Goal: Information Seeking & Learning: Learn about a topic

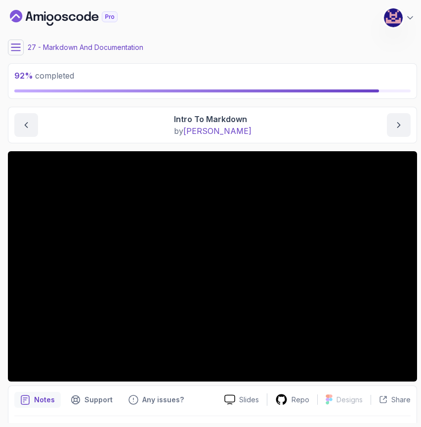
click at [17, 49] on icon at bounding box center [16, 48] width 10 height 10
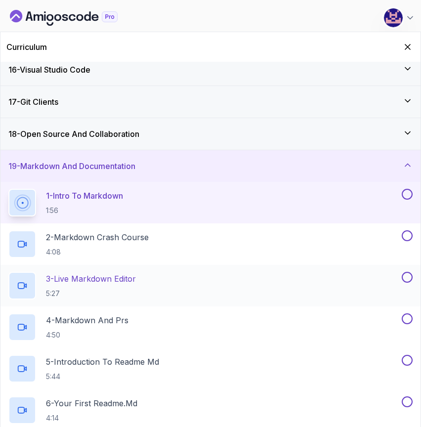
scroll to position [490, 0]
click at [51, 137] on h3 "18 - Open Source And Collaboration" at bounding box center [73, 135] width 131 height 12
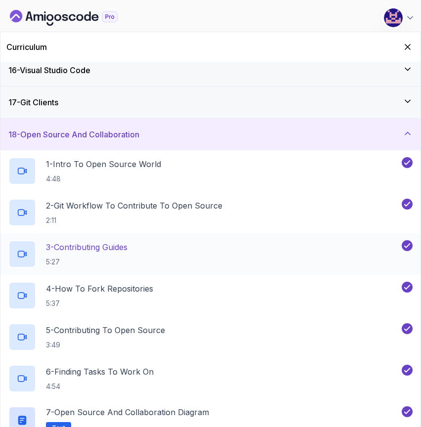
scroll to position [536, 0]
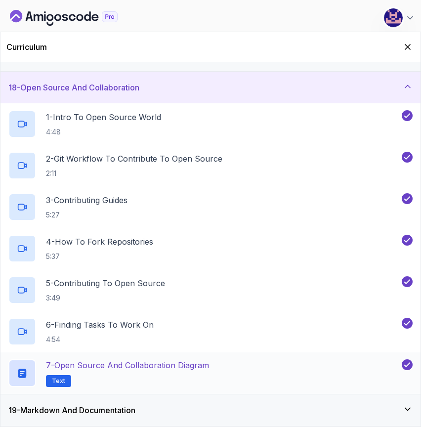
click at [141, 378] on h2 "7 - Open Source and Collaboration Diagram Text" at bounding box center [127, 373] width 163 height 28
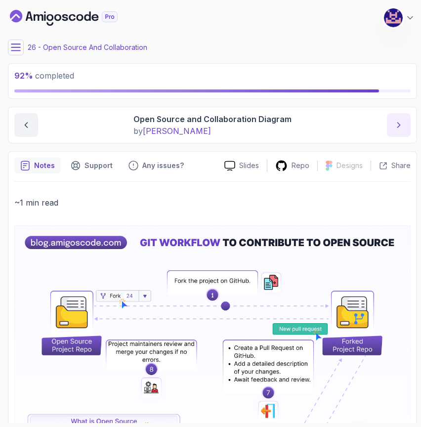
click at [403, 129] on icon "next content" at bounding box center [399, 125] width 10 height 10
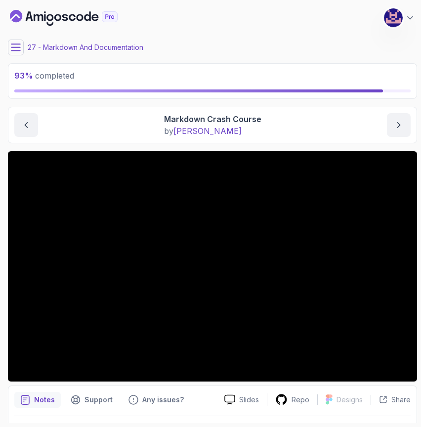
scroll to position [27, 0]
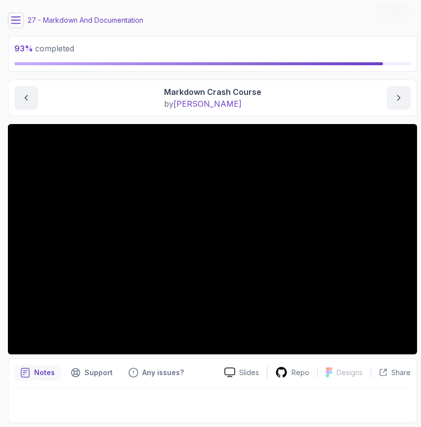
click at [270, 66] on div "93 % completed" at bounding box center [212, 54] width 409 height 36
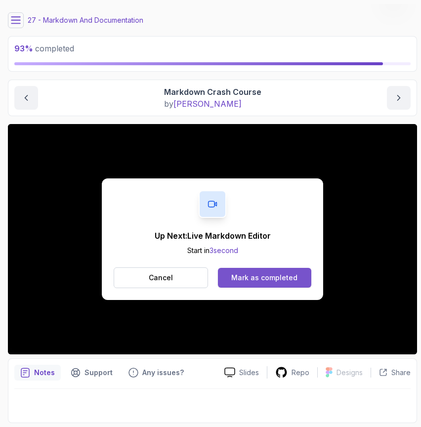
click at [253, 278] on div "Mark as completed" at bounding box center [264, 278] width 66 height 10
click at [255, 272] on button "Mark as completed" at bounding box center [264, 278] width 93 height 20
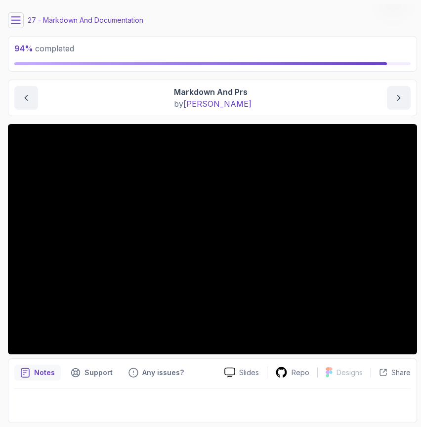
click at [310, 118] on main "My Courses Git for Professionals 443 Points [PERSON_NAME] Coats Software Engine…" at bounding box center [212, 213] width 409 height 419
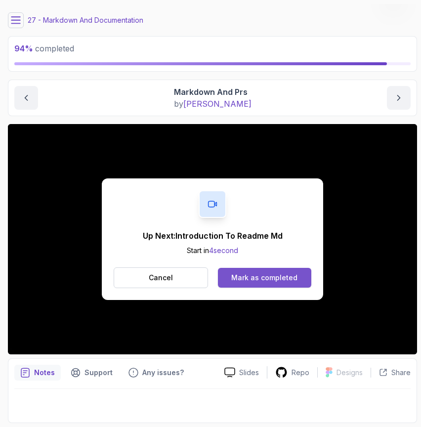
click at [268, 276] on div "Mark as completed" at bounding box center [264, 278] width 66 height 10
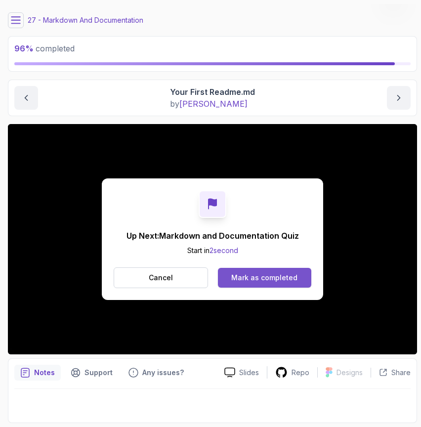
click at [274, 279] on div "Mark as completed" at bounding box center [264, 278] width 66 height 10
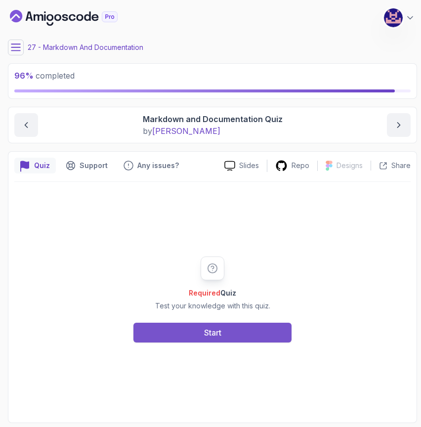
click at [223, 336] on button "Start" at bounding box center [213, 333] width 158 height 20
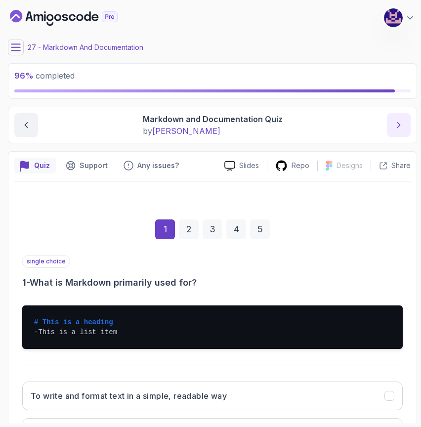
scroll to position [161, 0]
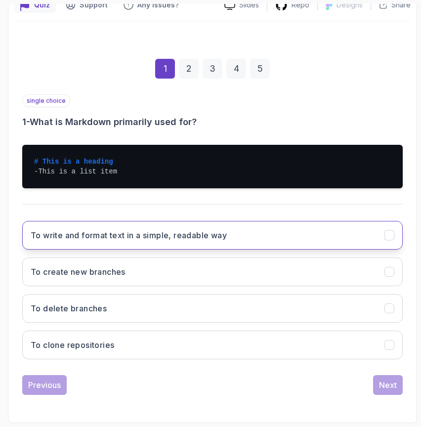
click at [161, 240] on h3 "To write and format text in a simple, readable way" at bounding box center [129, 235] width 196 height 12
click at [395, 394] on button "Next" at bounding box center [388, 385] width 30 height 20
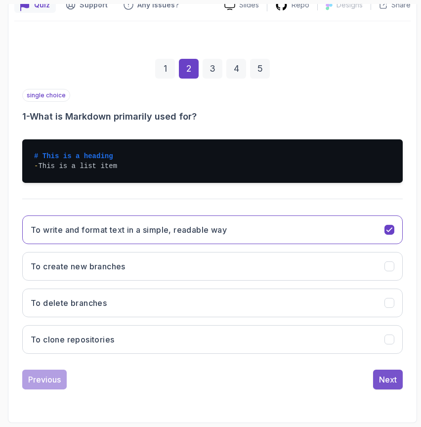
scroll to position [93, 0]
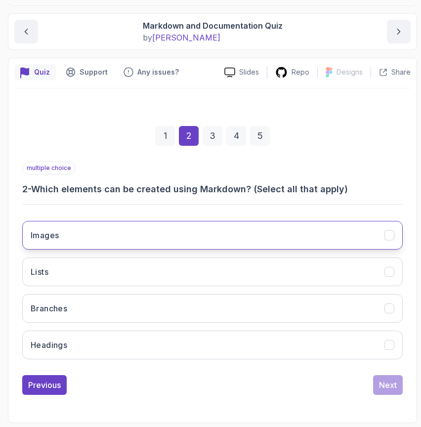
click at [210, 227] on button "Images" at bounding box center [212, 235] width 381 height 29
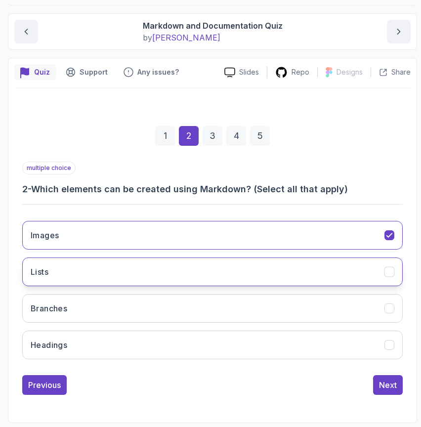
click at [201, 273] on button "Lists" at bounding box center [212, 272] width 381 height 29
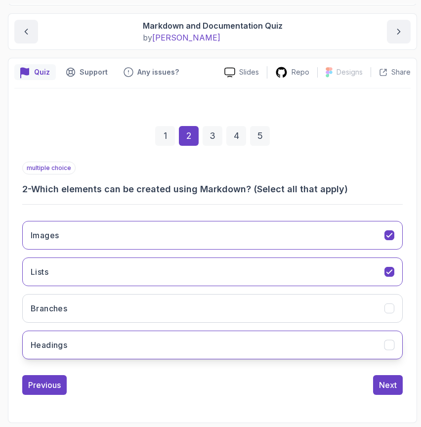
click at [198, 343] on button "Headings" at bounding box center [212, 345] width 381 height 29
click at [388, 386] on div "Next" at bounding box center [388, 385] width 18 height 12
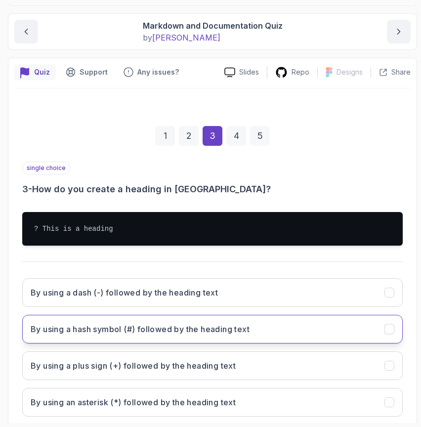
click at [158, 325] on h3 "By using a hash symbol (#) followed by the heading text" at bounding box center [140, 329] width 219 height 12
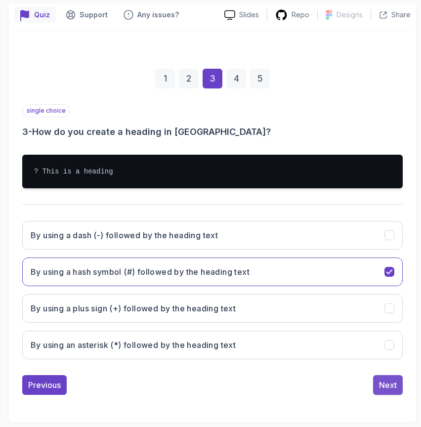
click at [394, 386] on div "Next" at bounding box center [388, 385] width 18 height 12
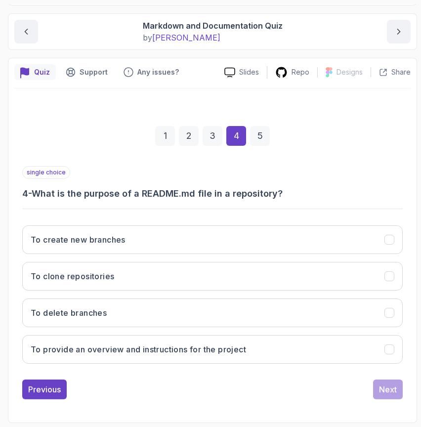
scroll to position [93, 0]
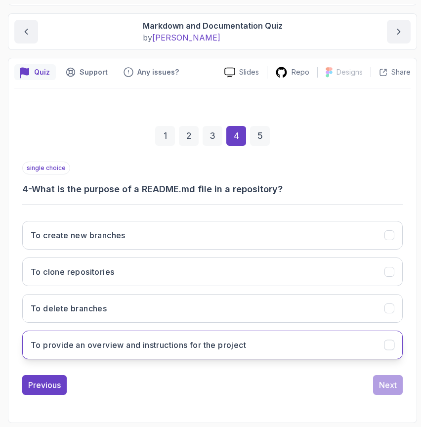
click at [223, 344] on h3 "To provide an overview and instructions for the project" at bounding box center [139, 345] width 216 height 12
click at [404, 377] on div "1 2 3 4 5 single choice 4 - What is the purpose of a README.md file in a reposi…" at bounding box center [212, 252] width 397 height 301
click at [397, 379] on div "Next" at bounding box center [388, 385] width 18 height 12
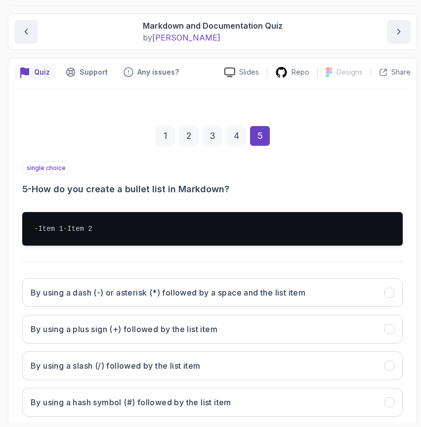
scroll to position [161, 0]
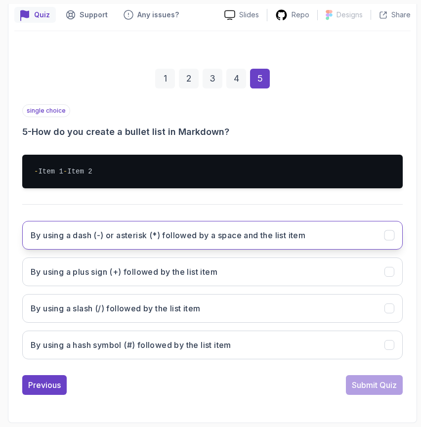
click at [271, 240] on h3 "By using a dash (-) or asterisk (*) followed by a space and the list item" at bounding box center [168, 235] width 275 height 12
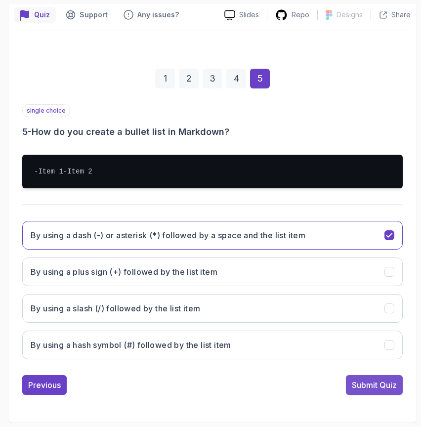
click at [376, 386] on div "Submit Quiz" at bounding box center [374, 385] width 45 height 12
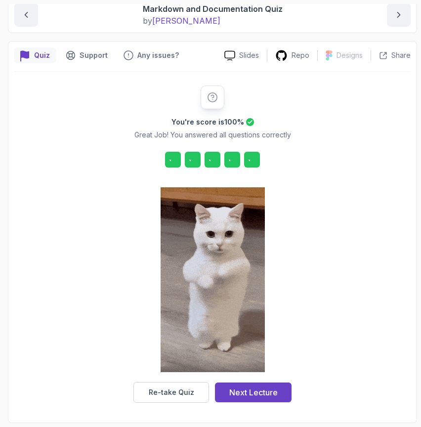
scroll to position [110, 0]
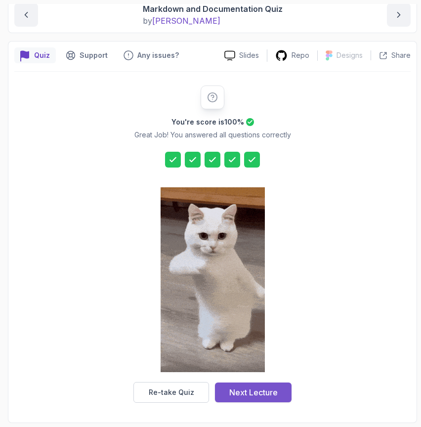
click at [242, 394] on div "Next Lecture" at bounding box center [253, 393] width 48 height 12
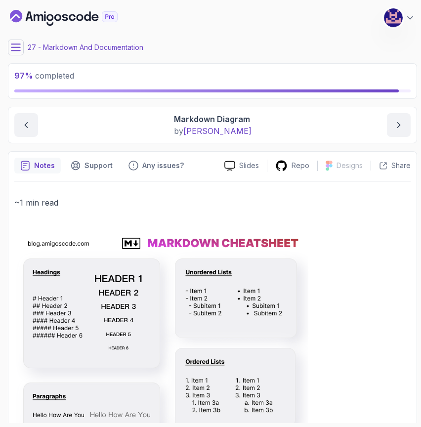
click at [16, 48] on icon at bounding box center [16, 48] width 10 height 10
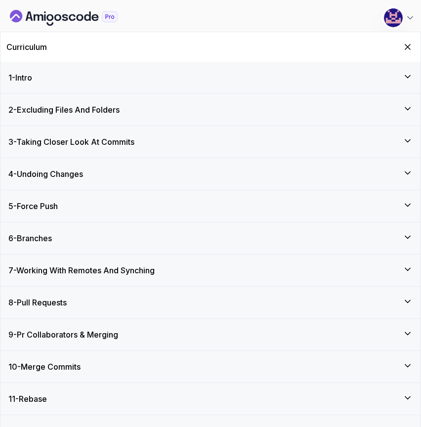
scroll to position [578, 0]
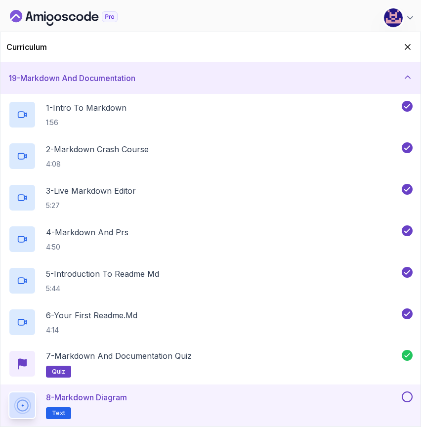
click at [408, 396] on button at bounding box center [407, 397] width 11 height 11
click at [406, 77] on icon at bounding box center [407, 77] width 5 height 2
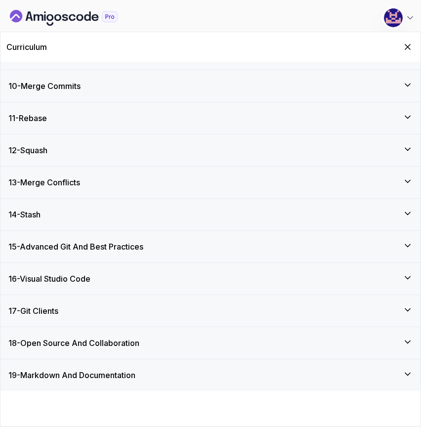
scroll to position [246, 0]
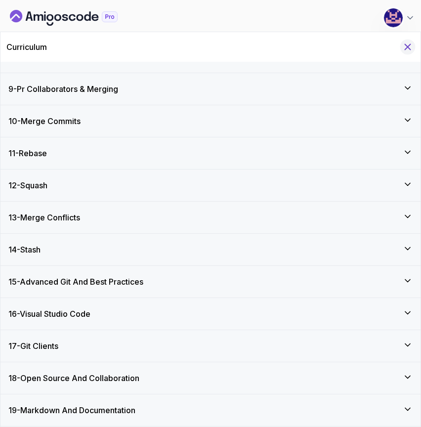
click at [405, 45] on icon "Hide Curriculum for mobile" at bounding box center [407, 47] width 11 height 11
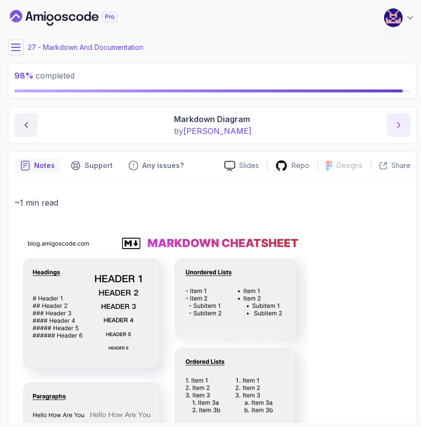
click at [403, 126] on icon "next content" at bounding box center [399, 125] width 10 height 10
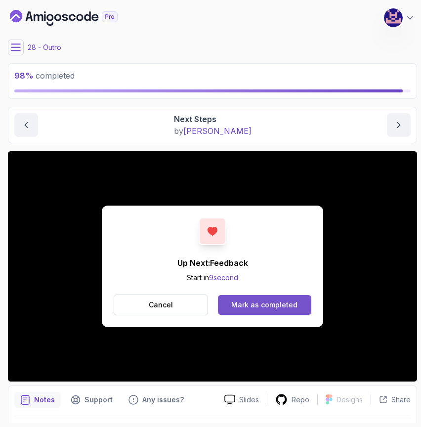
click at [268, 302] on div "Mark as completed" at bounding box center [264, 305] width 66 height 10
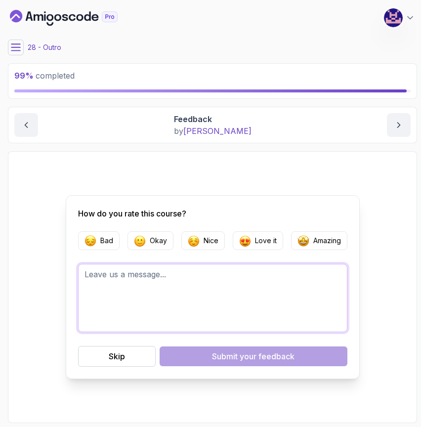
click at [255, 286] on textarea at bounding box center [212, 298] width 269 height 68
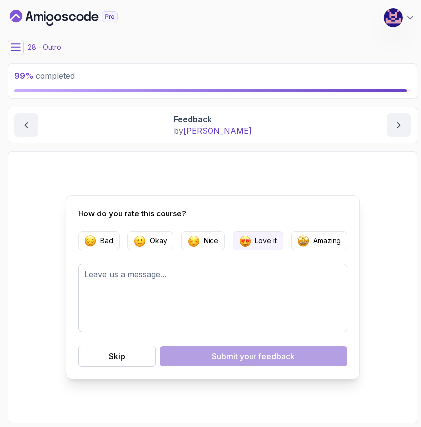
click at [257, 238] on p "Love it" at bounding box center [266, 241] width 22 height 10
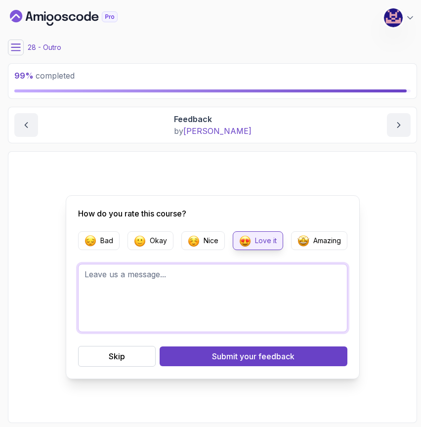
click at [247, 287] on textarea at bounding box center [212, 298] width 269 height 68
click at [106, 287] on textarea "This course had a lot of information and I appreciate the detail of learning" at bounding box center [212, 298] width 269 height 68
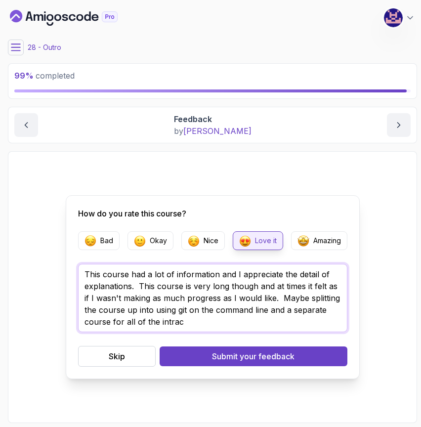
click at [282, 298] on textarea "This course had a lot of information and I appreciate the detail of explanation…" at bounding box center [212, 298] width 269 height 68
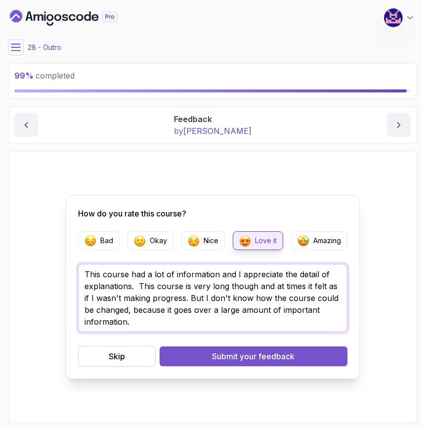
type textarea "This course had a lot of information and I appreciate the detail of explanation…"
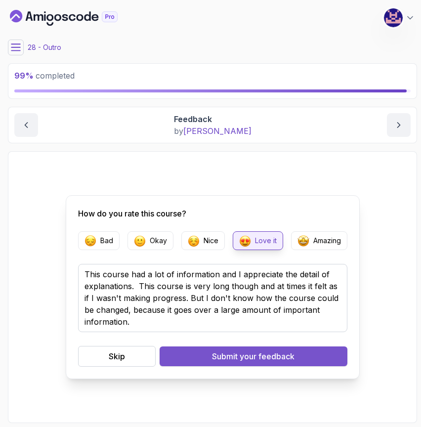
click at [260, 358] on span "your feedback" at bounding box center [267, 357] width 55 height 12
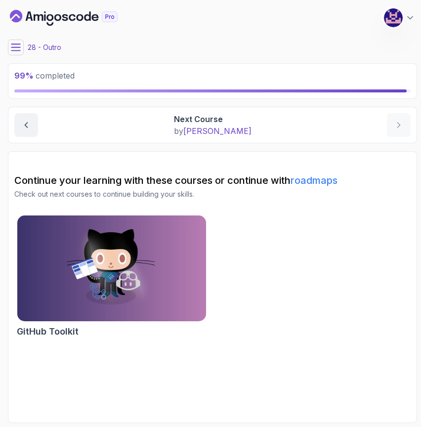
click at [17, 49] on icon at bounding box center [16, 48] width 10 height 10
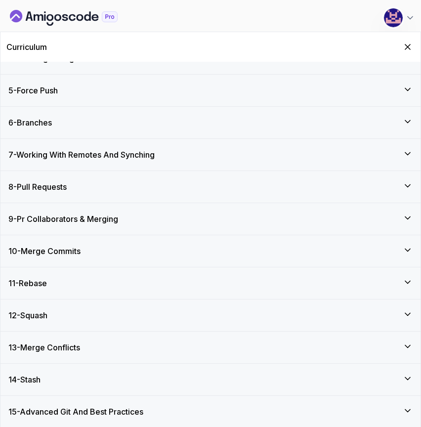
scroll to position [370, 0]
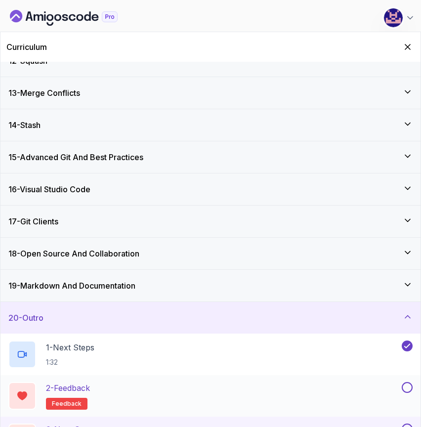
click at [408, 389] on button at bounding box center [407, 387] width 11 height 11
click at [408, 425] on button at bounding box center [407, 429] width 11 height 11
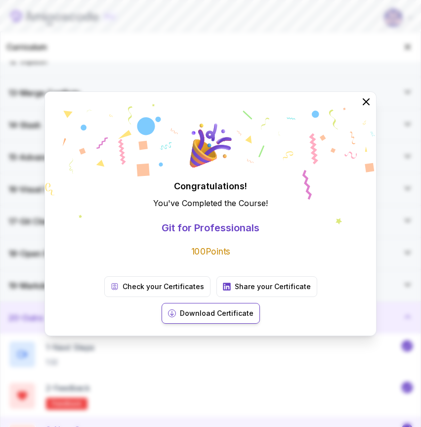
click at [254, 309] on p "Download Certificate" at bounding box center [217, 314] width 74 height 10
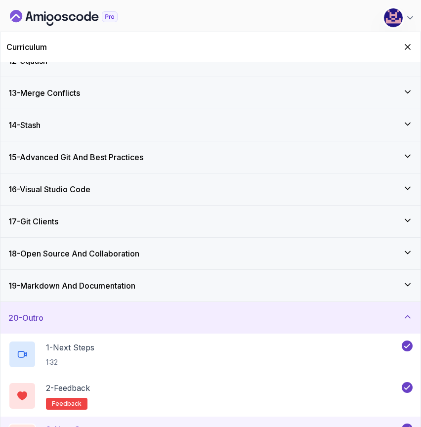
click at [409, 317] on icon at bounding box center [408, 317] width 10 height 10
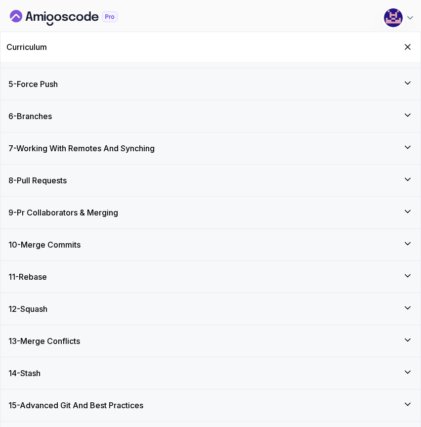
scroll to position [0, 0]
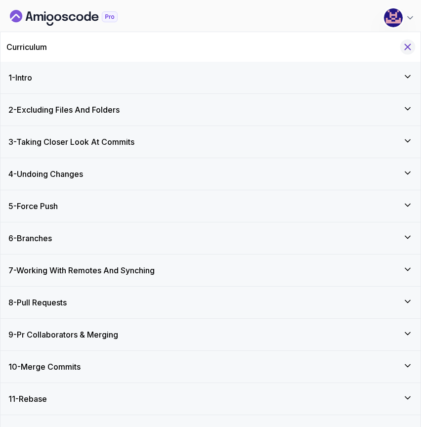
click at [402, 49] on icon "Hide Curriculum for mobile" at bounding box center [407, 47] width 11 height 11
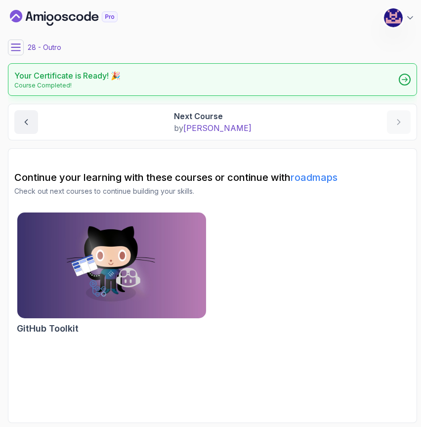
click at [408, 82] on div at bounding box center [405, 80] width 12 height 12
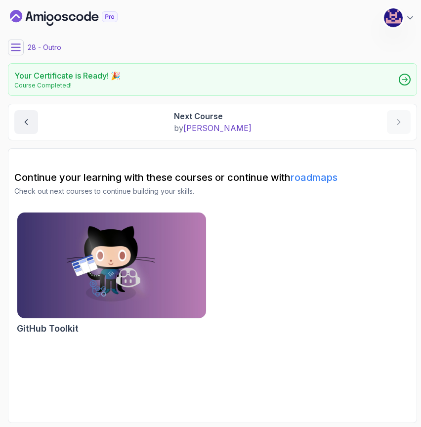
click at [57, 15] on icon "Dashboard" at bounding box center [57, 17] width 7 height 7
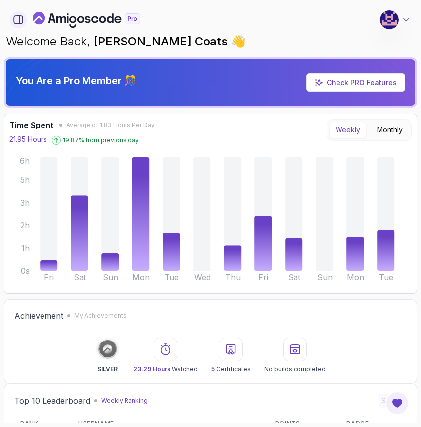
click at [18, 18] on icon "button" at bounding box center [18, 19] width 11 height 11
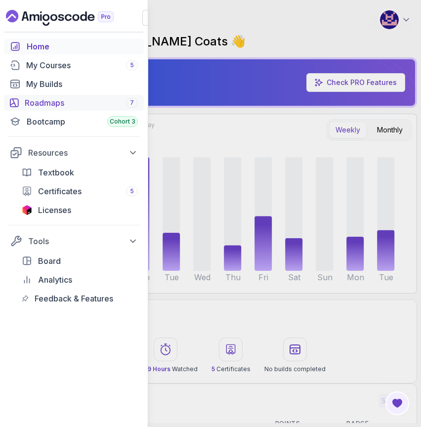
click at [54, 103] on div "Roadmaps 7" at bounding box center [81, 103] width 113 height 12
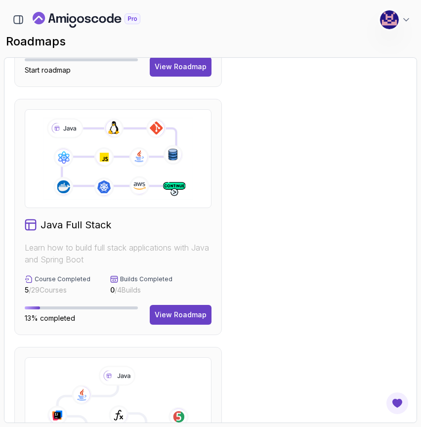
scroll to position [220, 0]
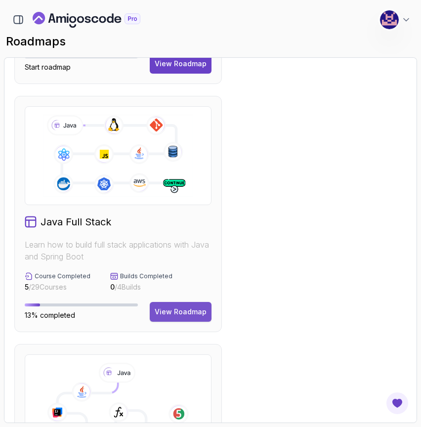
click at [178, 313] on div "View Roadmap" at bounding box center [181, 312] width 52 height 10
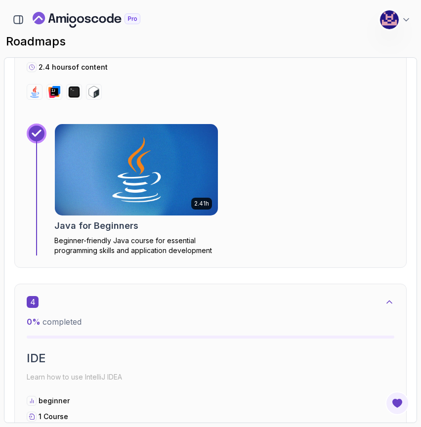
scroll to position [1278, 0]
click at [110, 180] on img at bounding box center [137, 170] width 172 height 96
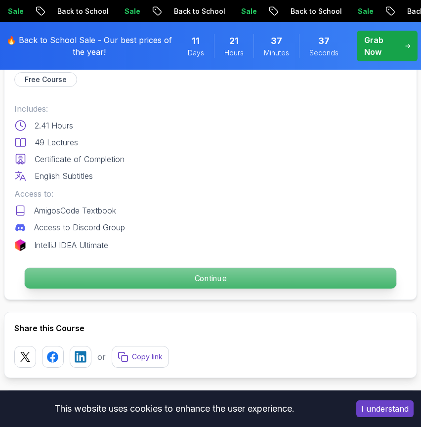
scroll to position [398, 0]
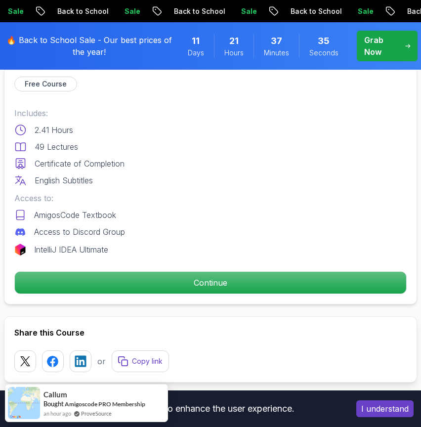
click at [390, 410] on button "I understand" at bounding box center [385, 409] width 57 height 17
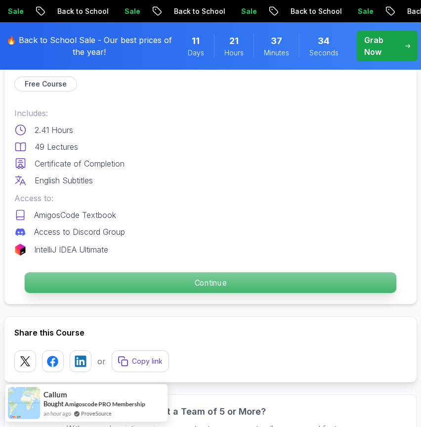
click at [216, 283] on p "Continue" at bounding box center [211, 282] width 372 height 21
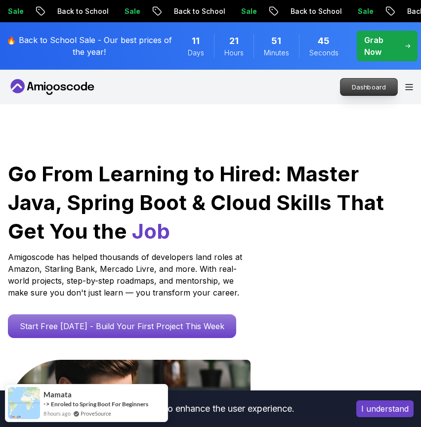
click at [375, 86] on p "Dashboard" at bounding box center [369, 87] width 57 height 17
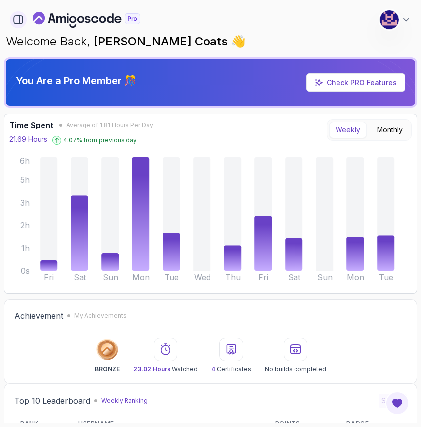
click at [20, 18] on icon "button" at bounding box center [20, 20] width 0 height 8
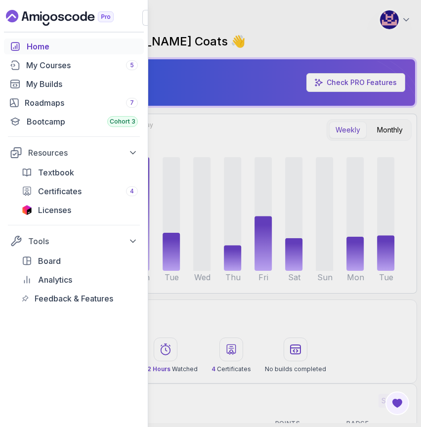
click at [45, 49] on div "Home" at bounding box center [82, 47] width 111 height 12
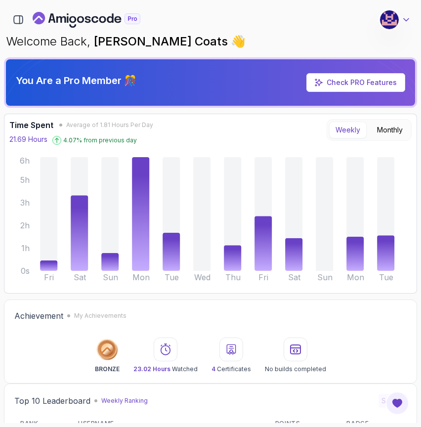
click at [404, 17] on icon at bounding box center [407, 20] width 10 height 10
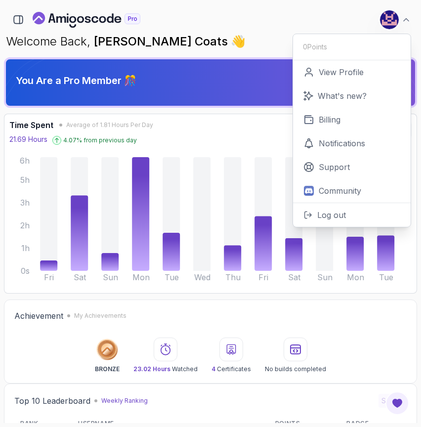
click at [241, 37] on p "Welcome Back, M. Koby Coats 👋" at bounding box center [210, 42] width 409 height 16
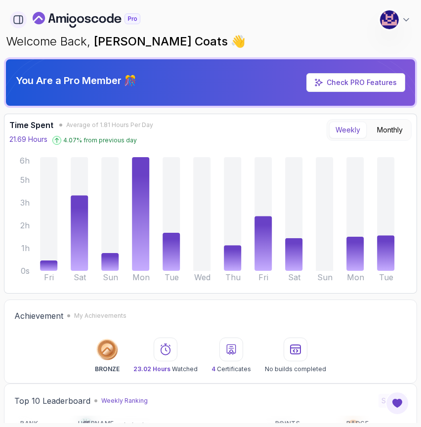
click at [23, 15] on icon "button" at bounding box center [18, 19] width 11 height 11
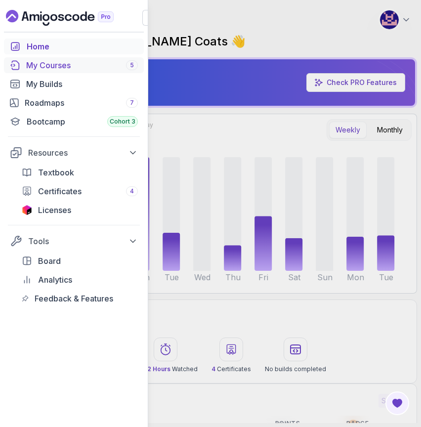
click at [45, 67] on div "My Courses 5" at bounding box center [82, 65] width 112 height 12
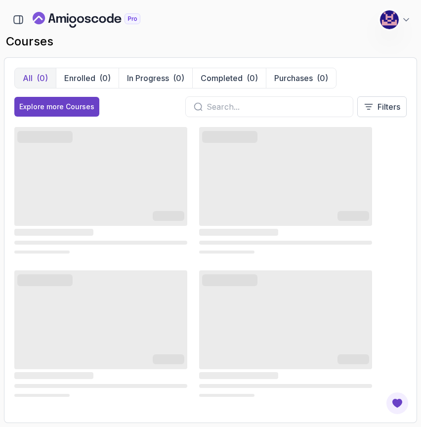
click at [268, 109] on input "text" at bounding box center [276, 107] width 138 height 12
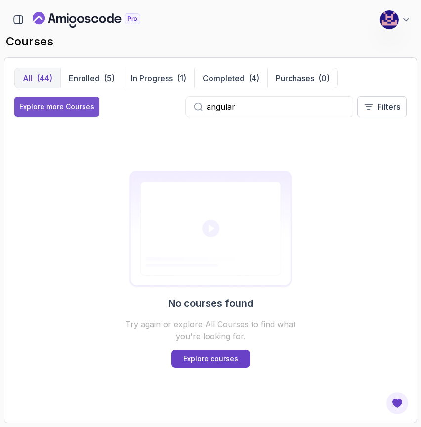
type input "angular"
click at [71, 103] on div "Explore more Courses" at bounding box center [56, 107] width 75 height 10
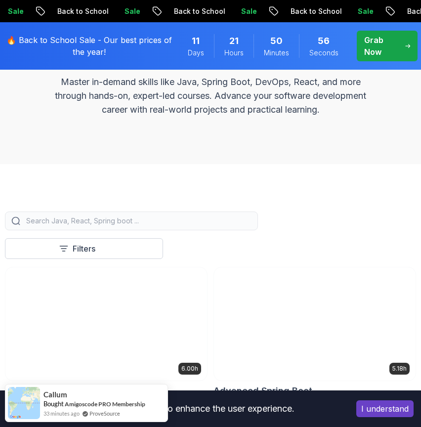
scroll to position [155, 0]
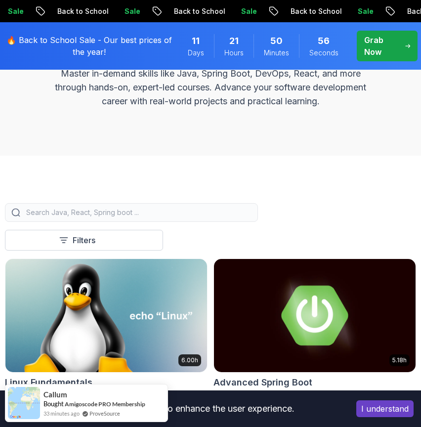
click at [165, 218] on div at bounding box center [131, 212] width 253 height 19
click at [165, 216] on input "search" at bounding box center [137, 213] width 227 height 10
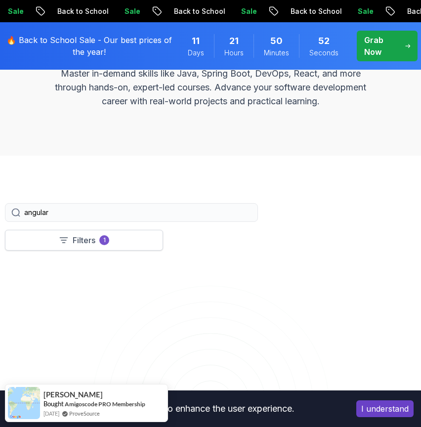
type input "angular"
click at [131, 238] on button "Filters 1" at bounding box center [84, 240] width 158 height 21
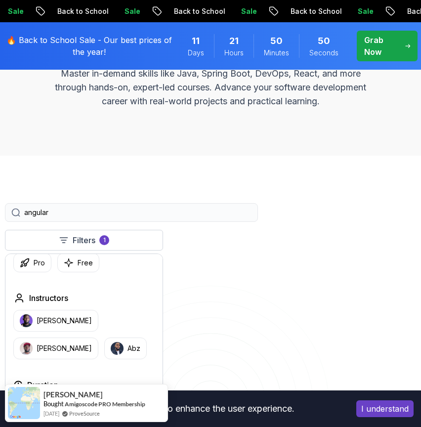
scroll to position [142, 0]
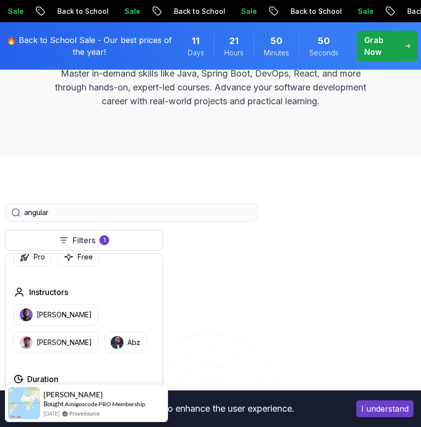
click at [271, 232] on div "Filters 1 angular Filters 1 Applied Filters Clear All angular Type Course Build…" at bounding box center [210, 404] width 411 height 402
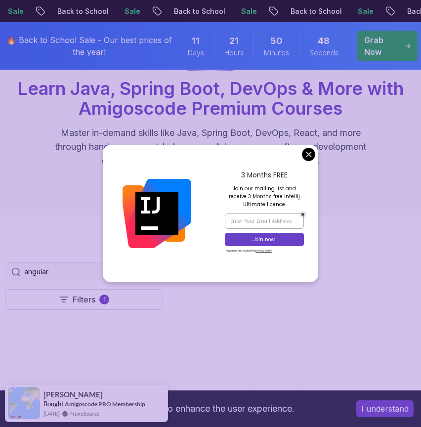
scroll to position [0, 0]
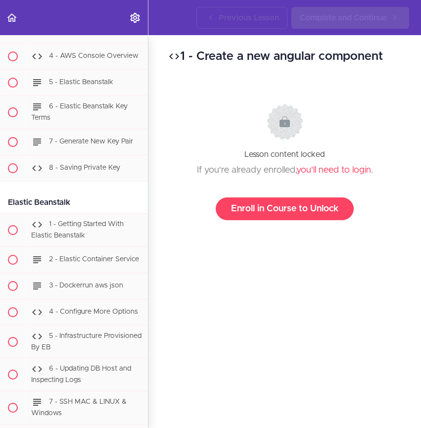
scroll to position [7573, 0]
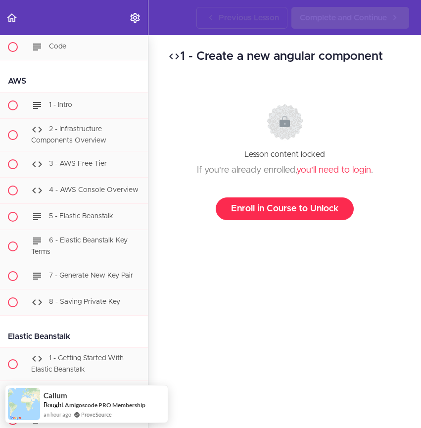
click at [286, 207] on link "Enroll in Course to Unlock" at bounding box center [285, 208] width 138 height 23
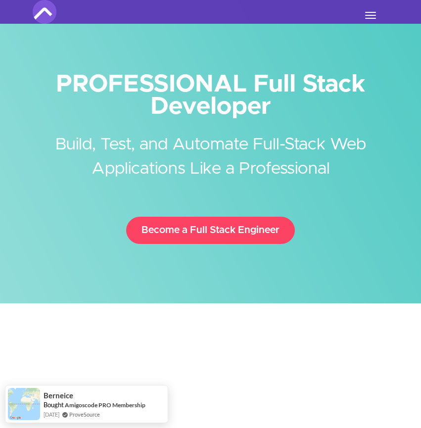
click at [366, 13] on button "Toggle navigation" at bounding box center [370, 15] width 22 height 17
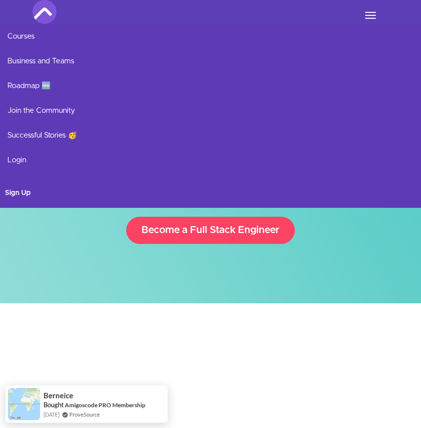
click at [376, 326] on div at bounding box center [210, 425] width 421 height 245
